Goal: Information Seeking & Learning: Learn about a topic

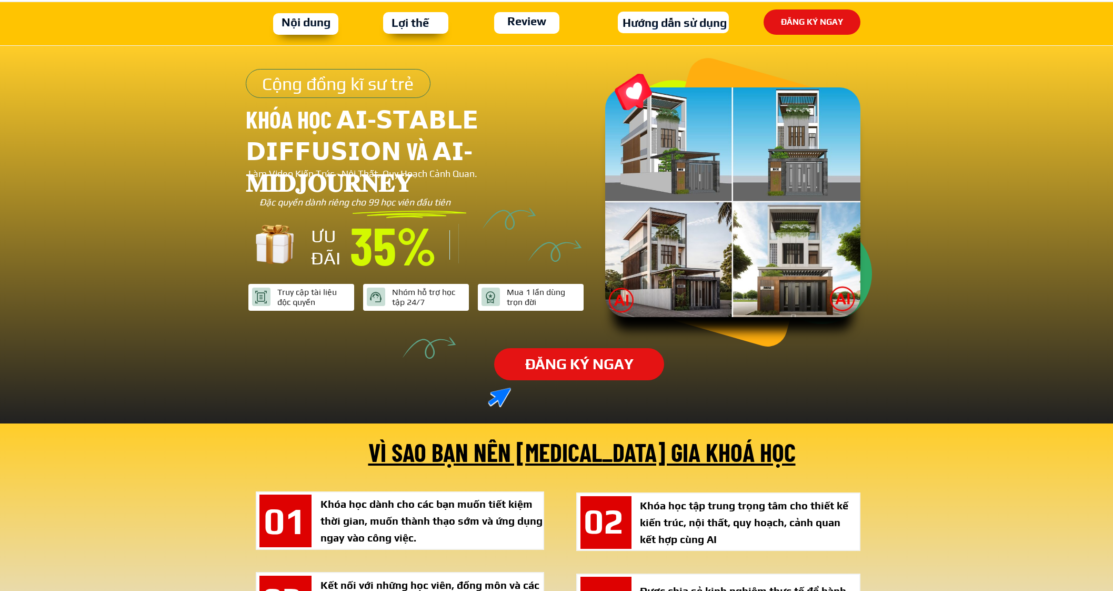
type input "[PERSON_NAME]"
type input "0917905474"
type input "[EMAIL_ADDRESS][DOMAIN_NAME]"
